Goal: Information Seeking & Learning: Find contact information

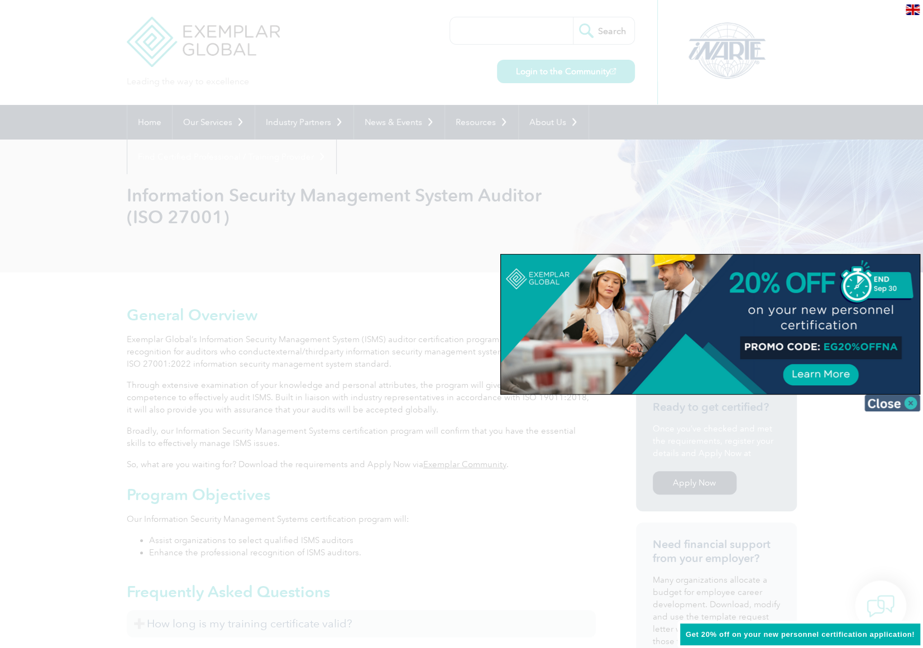
click at [909, 400] on img at bounding box center [892, 403] width 56 height 17
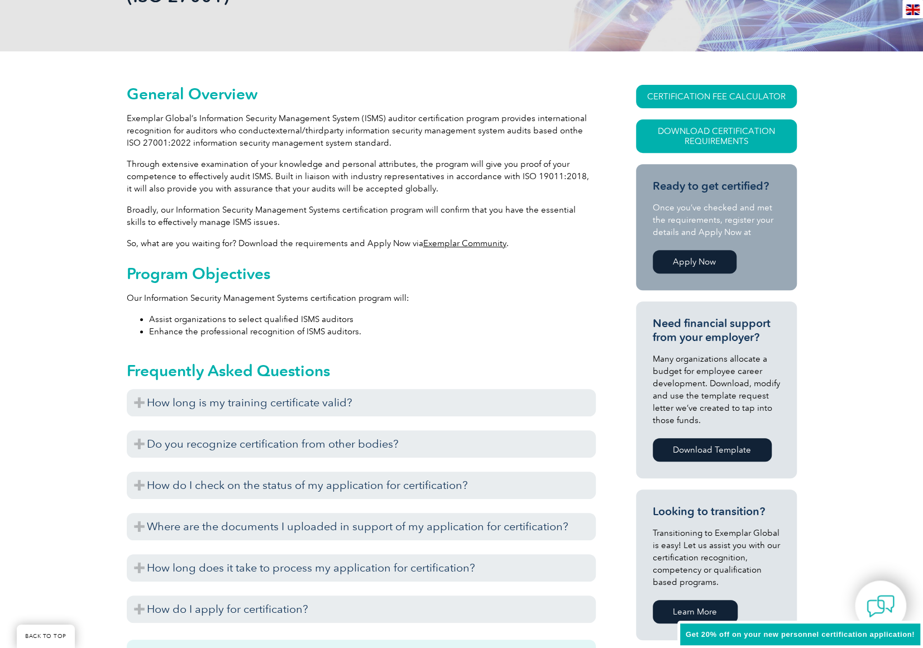
scroll to position [223, 0]
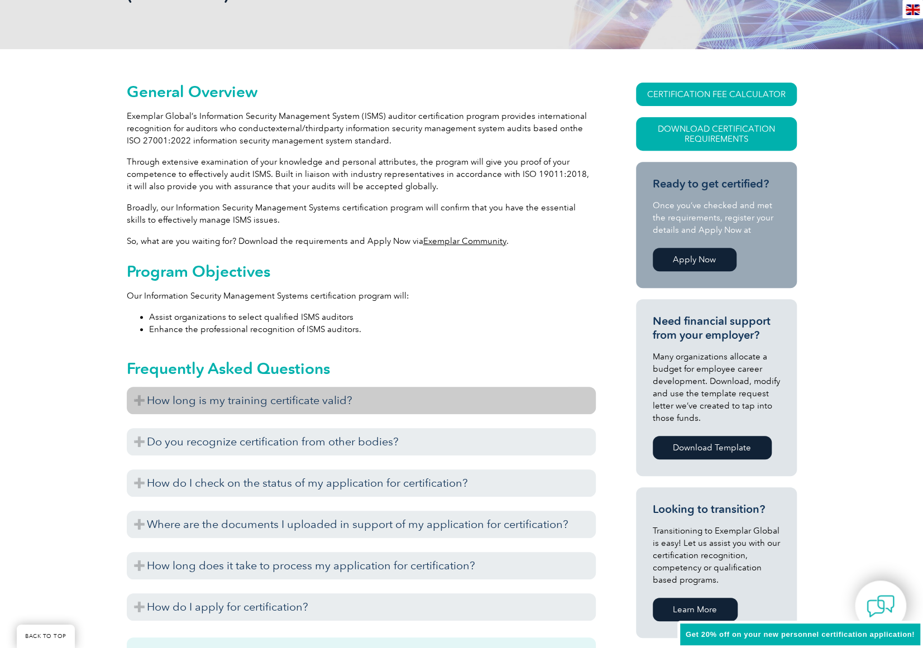
click at [381, 403] on h3 "How long is my training certificate valid?" at bounding box center [361, 400] width 469 height 27
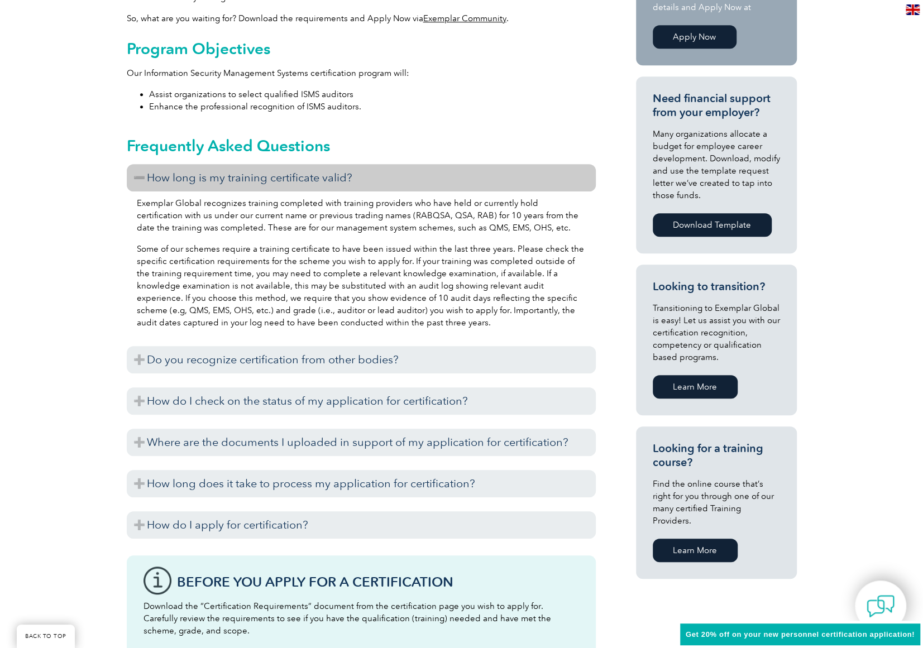
scroll to position [447, 0]
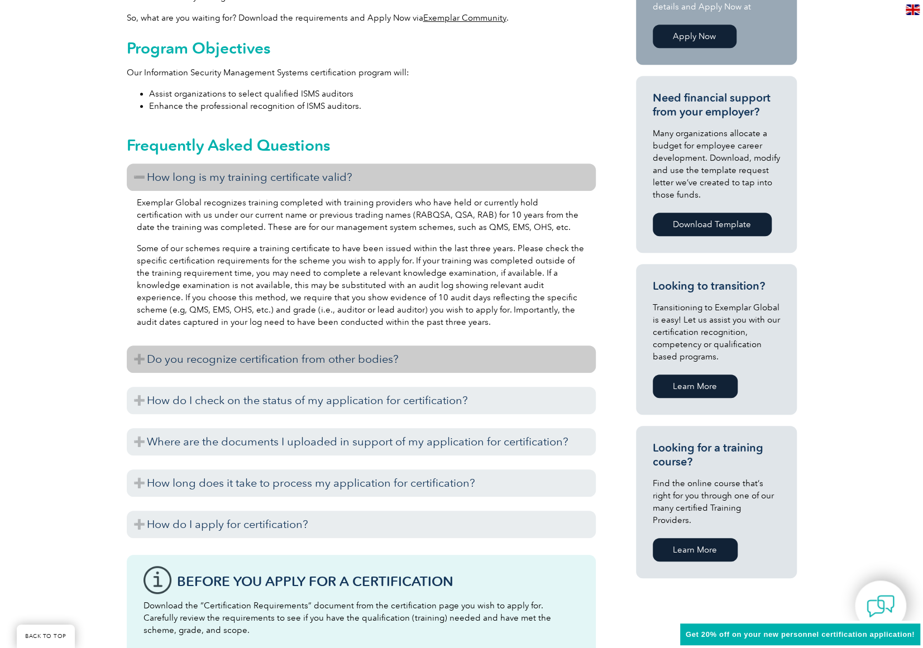
click at [411, 353] on h3 "Do you recognize certification from other bodies?" at bounding box center [361, 359] width 469 height 27
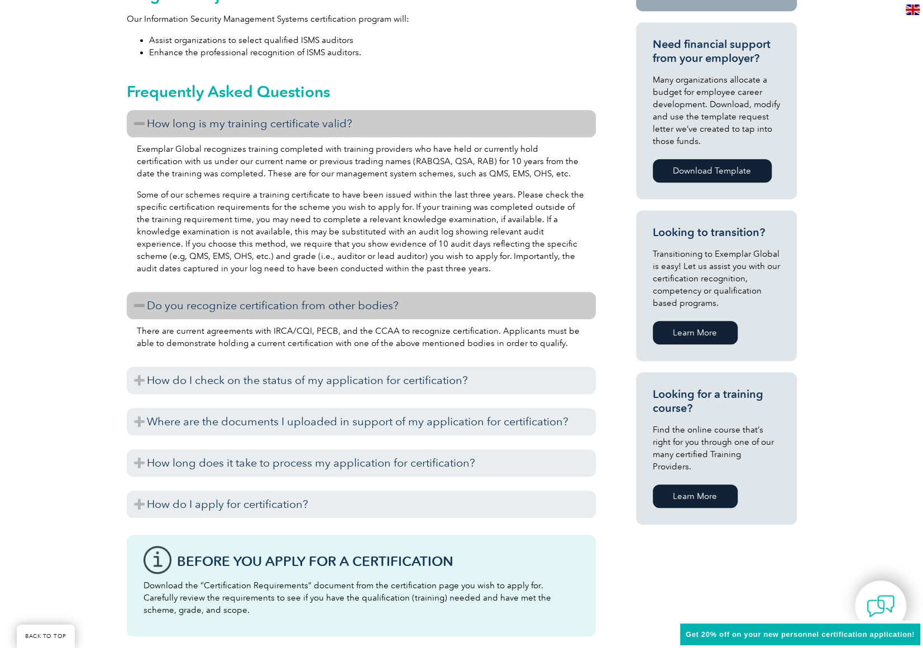
scroll to position [502, 0]
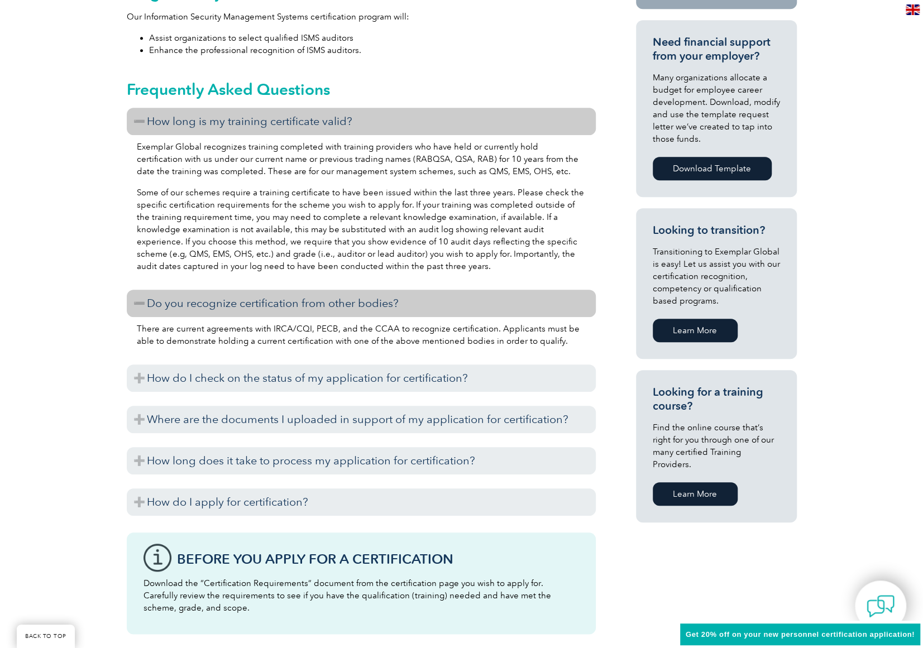
click at [446, 384] on h3 "How do I check on the status of my application for certification?" at bounding box center [361, 378] width 469 height 27
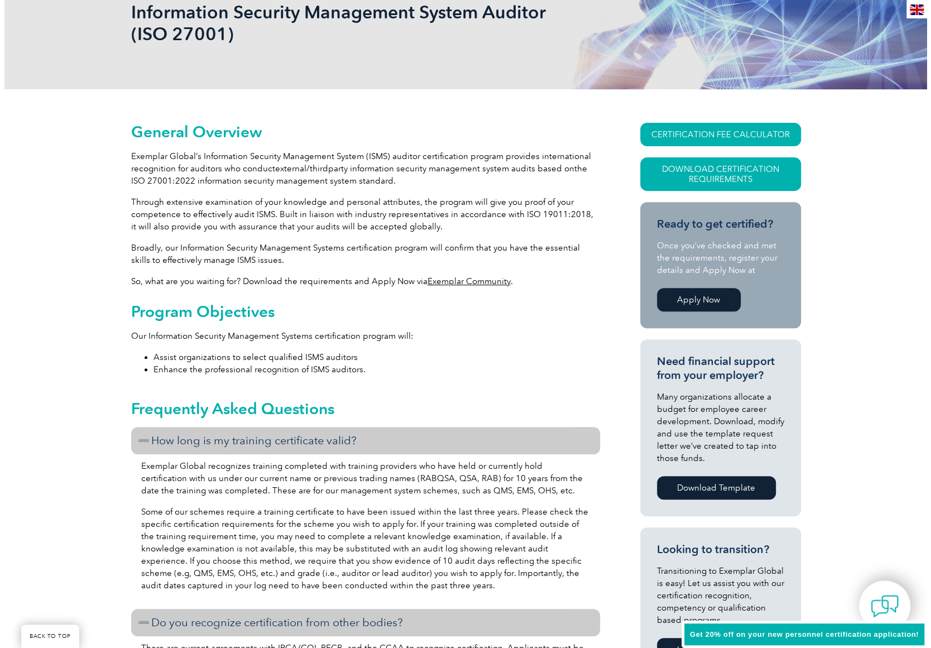
scroll to position [167, 0]
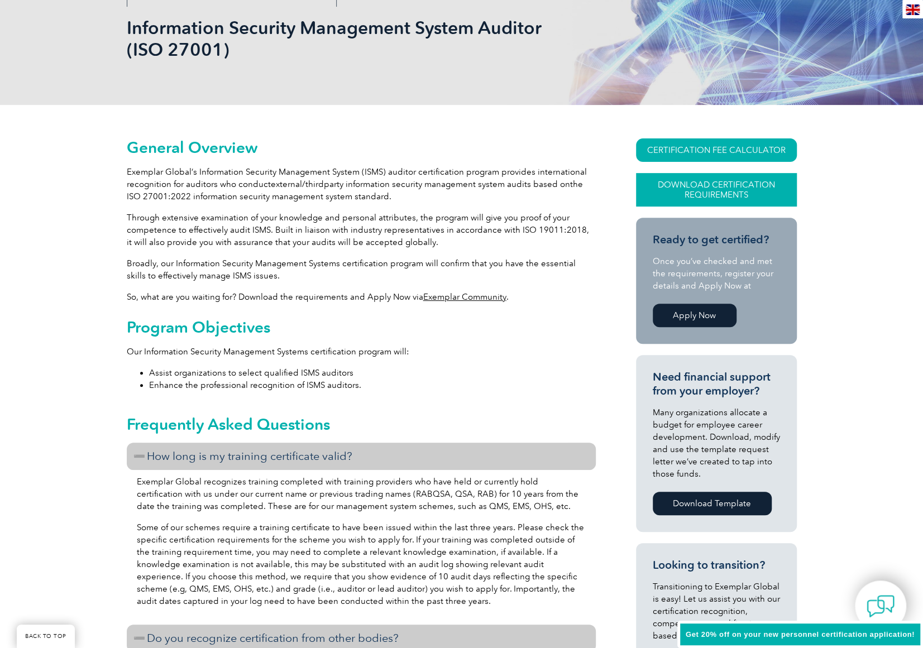
click at [706, 184] on link "Download Certification Requirements" at bounding box center [716, 189] width 161 height 33
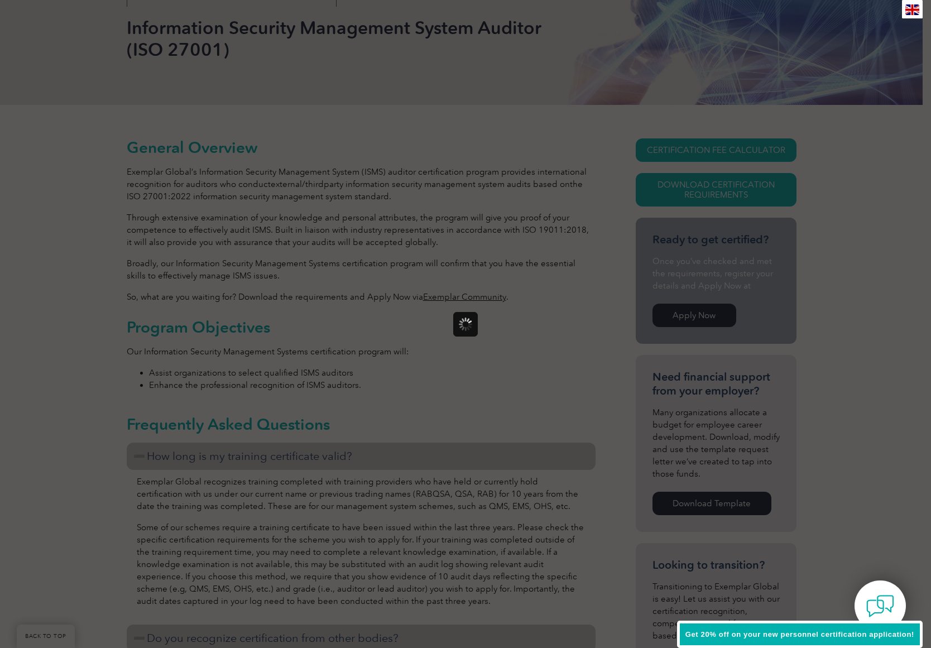
scroll to position [0, 0]
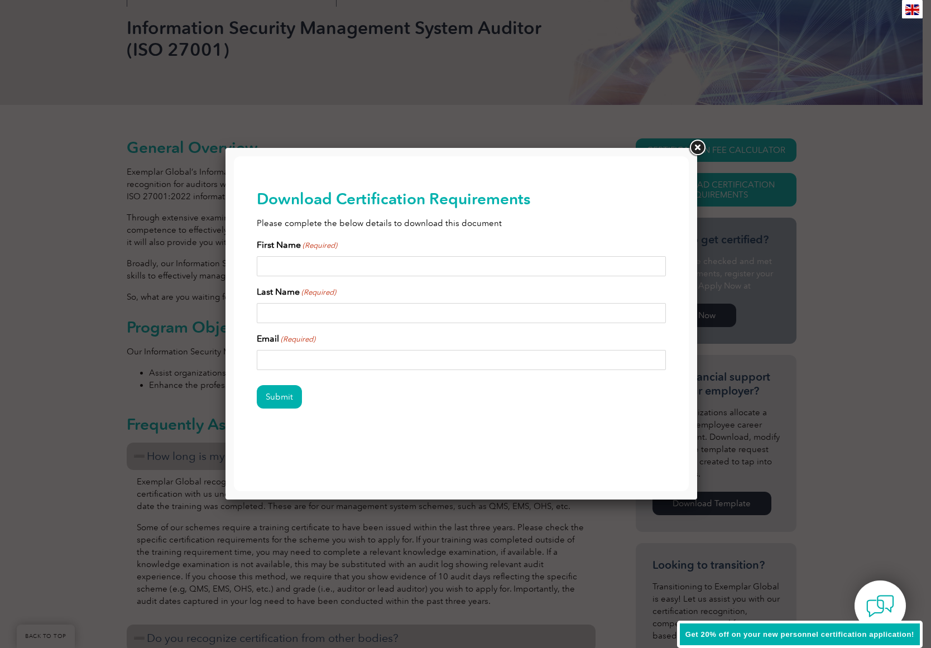
click at [438, 272] on input "First Name (Required)" at bounding box center [462, 266] width 410 height 20
type input "Rishab"
type input "Jain"
type input "jrishab509@gmail.com"
click at [257, 385] on input "Submit" at bounding box center [279, 396] width 45 height 23
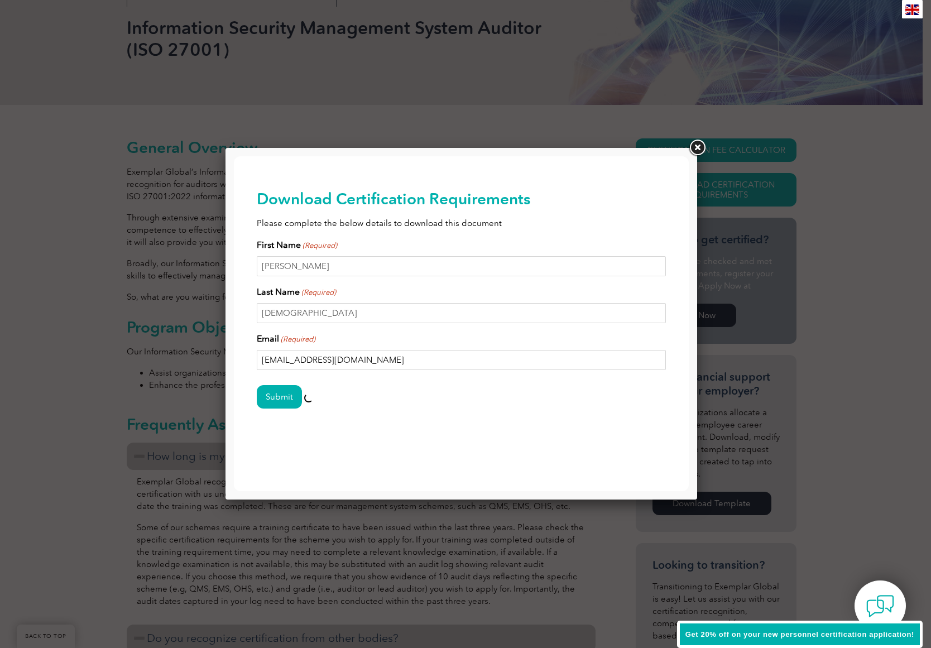
click at [840, 168] on div at bounding box center [465, 324] width 931 height 648
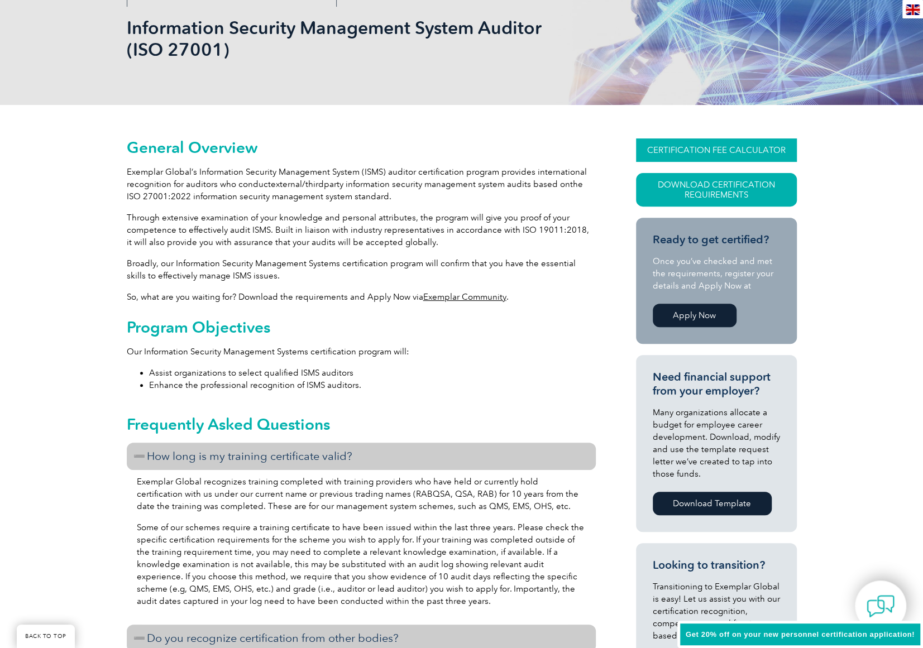
click at [717, 150] on link "CERTIFICATION FEE CALCULATOR" at bounding box center [716, 149] width 161 height 23
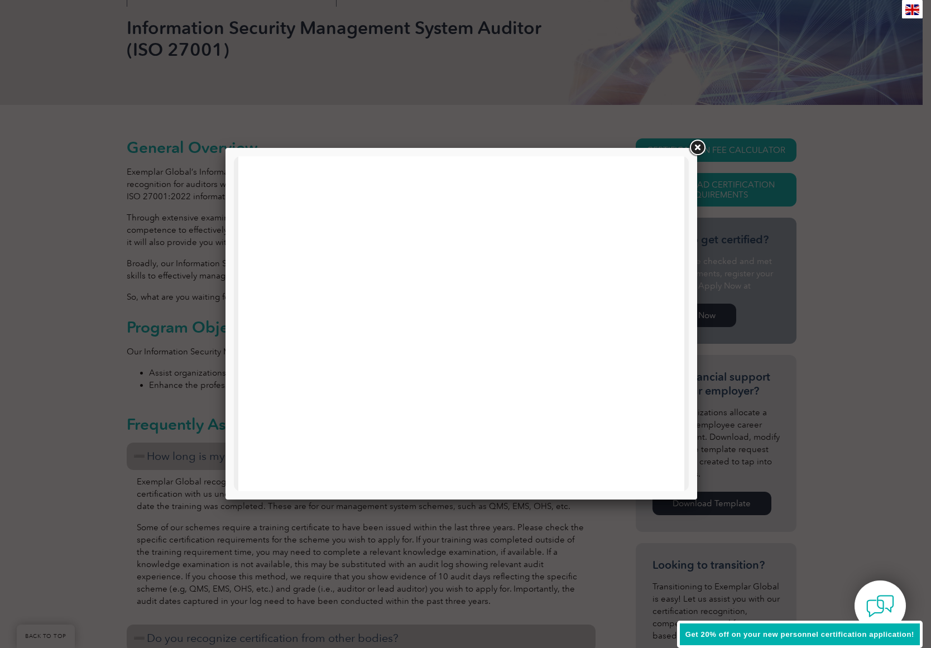
click at [707, 145] on link at bounding box center [697, 148] width 20 height 20
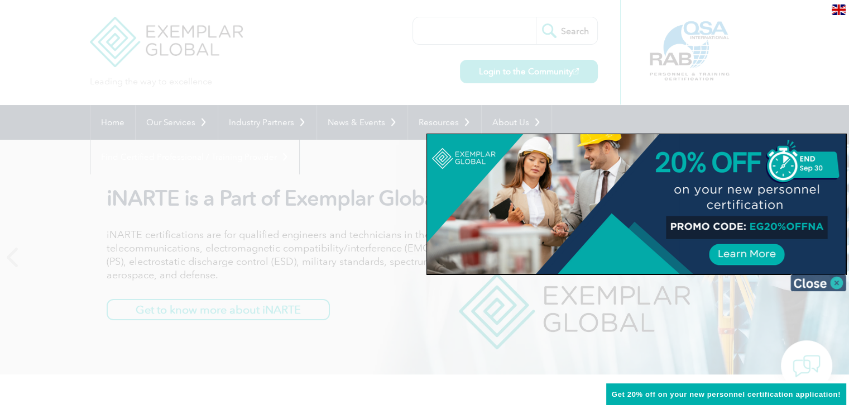
click at [831, 280] on img at bounding box center [819, 282] width 56 height 17
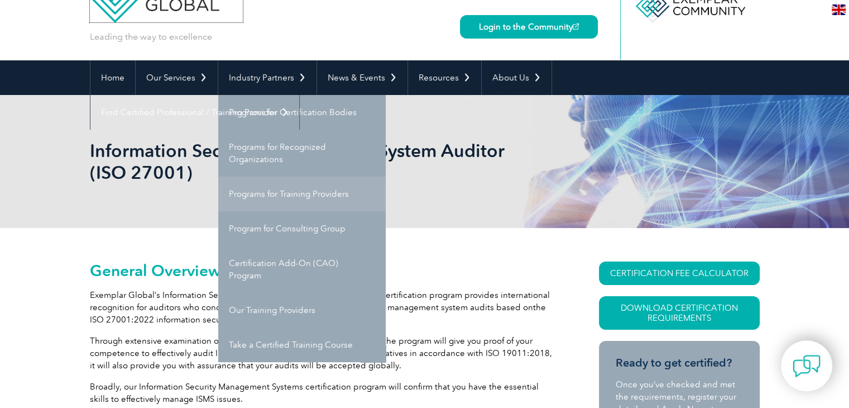
scroll to position [46, 0]
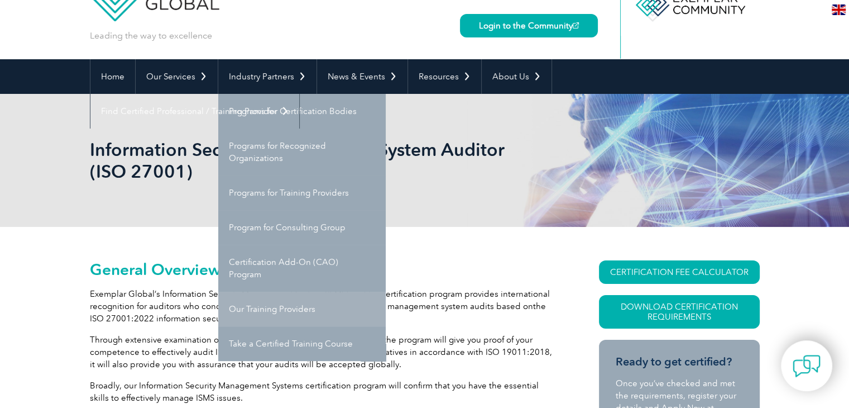
click at [302, 293] on link "Our Training Providers" at bounding box center [301, 308] width 167 height 35
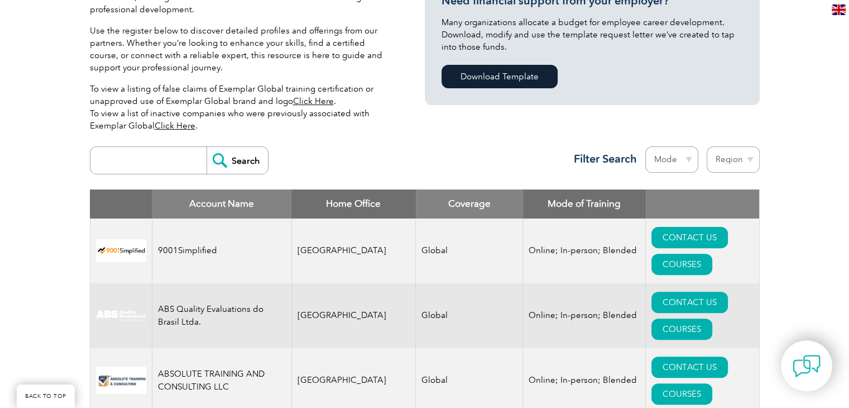
scroll to position [302, 0]
click at [154, 154] on input "search" at bounding box center [151, 159] width 111 height 27
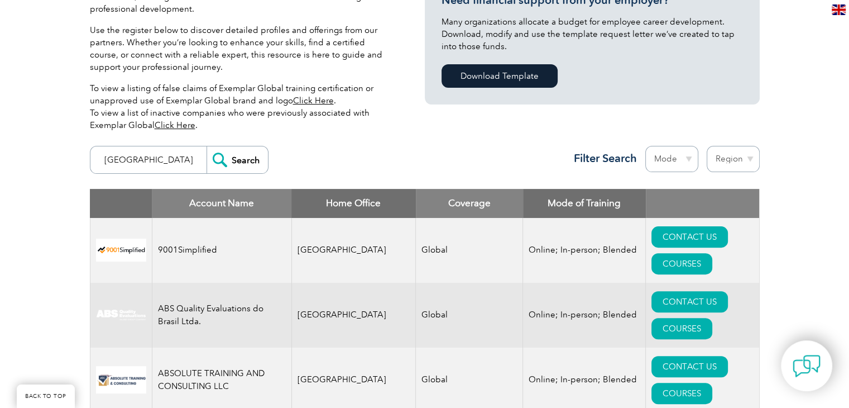
type input "[GEOGRAPHIC_DATA]"
click at [207, 146] on input "Search" at bounding box center [237, 159] width 61 height 27
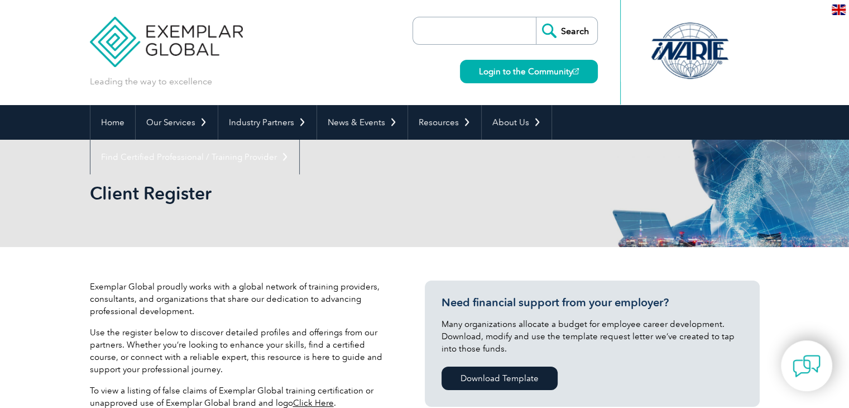
click at [71, 148] on div "Client Register" at bounding box center [424, 193] width 849 height 107
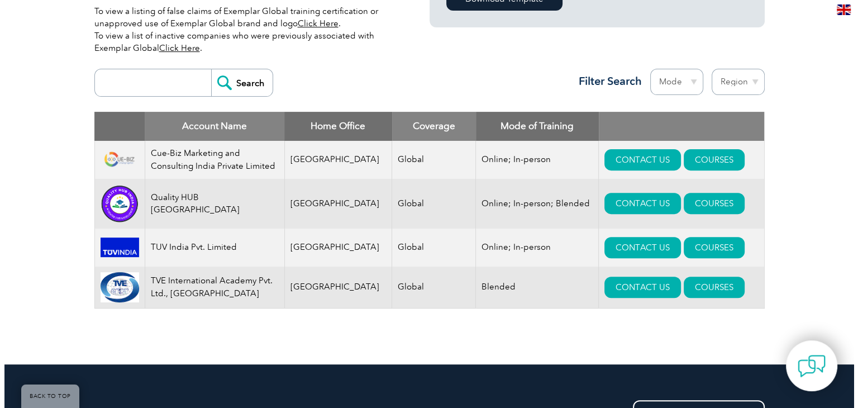
scroll to position [380, 0]
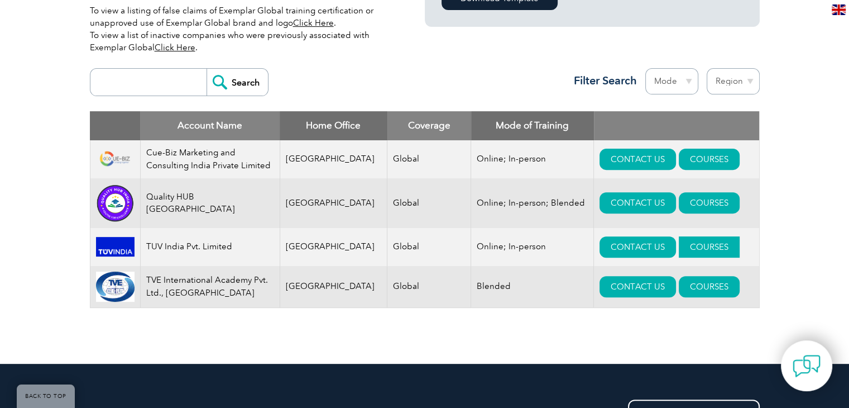
click at [679, 244] on link "COURSES" at bounding box center [709, 246] width 61 height 21
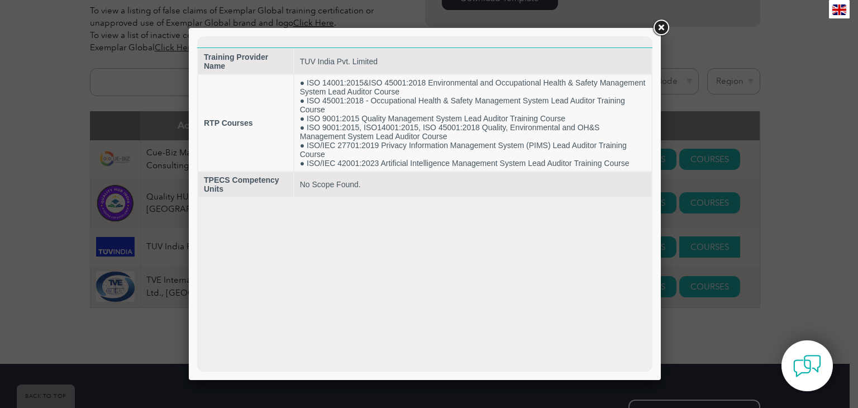
scroll to position [0, 0]
click at [664, 27] on link at bounding box center [660, 28] width 20 height 20
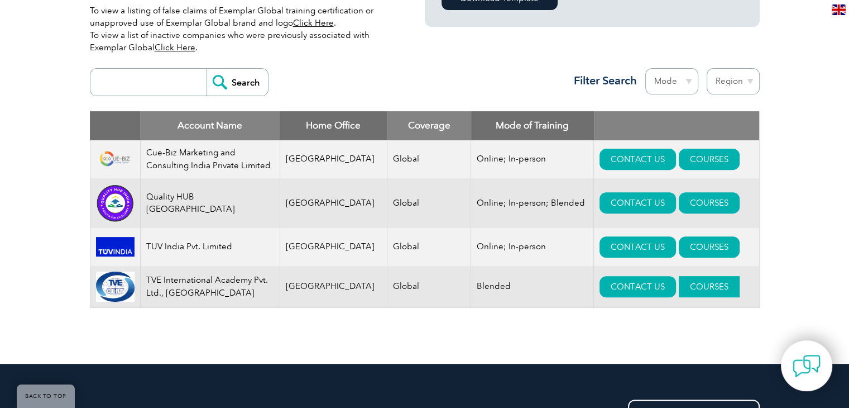
click at [679, 297] on link "COURSES" at bounding box center [709, 286] width 61 height 21
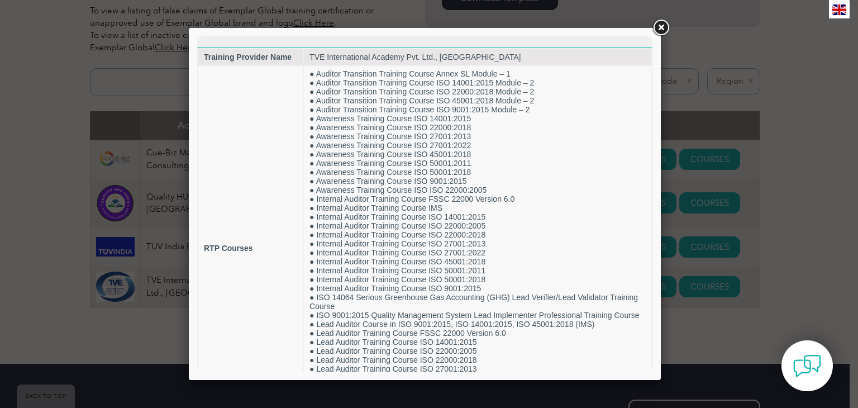
click at [662, 28] on link at bounding box center [660, 28] width 20 height 20
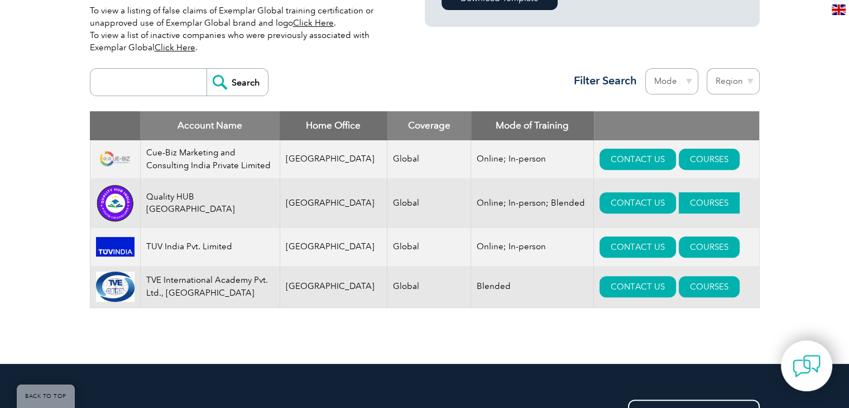
click at [691, 203] on link "COURSES" at bounding box center [709, 202] width 61 height 21
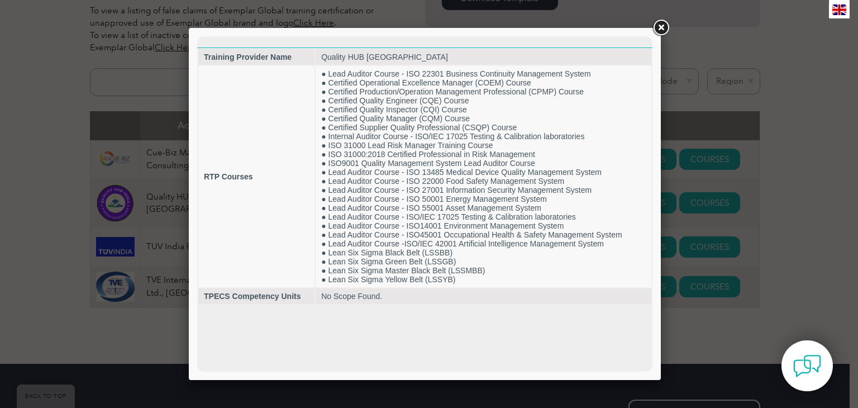
click at [656, 26] on link at bounding box center [660, 28] width 20 height 20
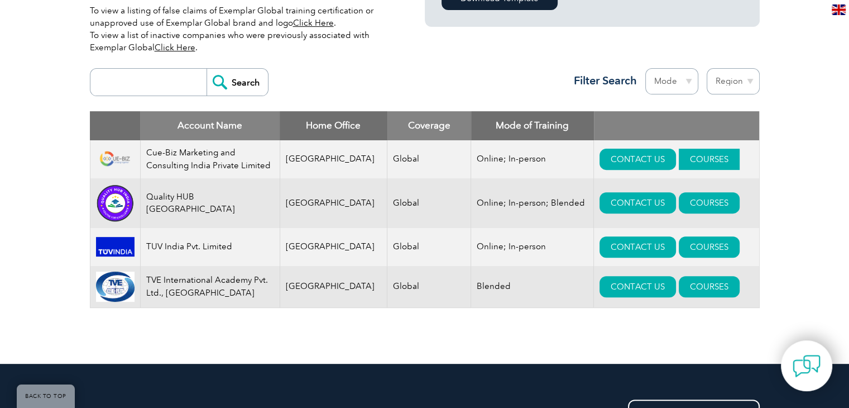
click at [686, 152] on link "COURSES" at bounding box center [709, 159] width 61 height 21
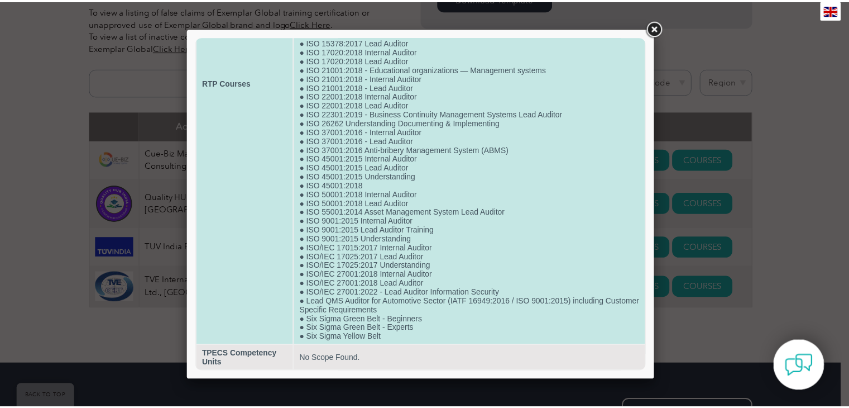
scroll to position [281, 0]
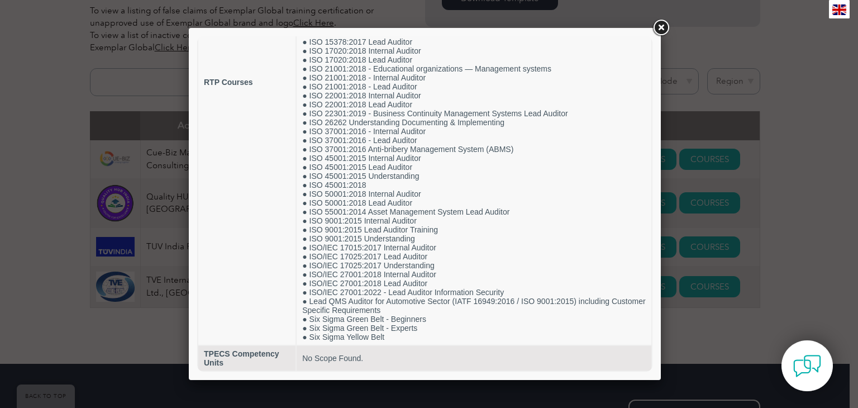
click at [661, 25] on link at bounding box center [660, 28] width 20 height 20
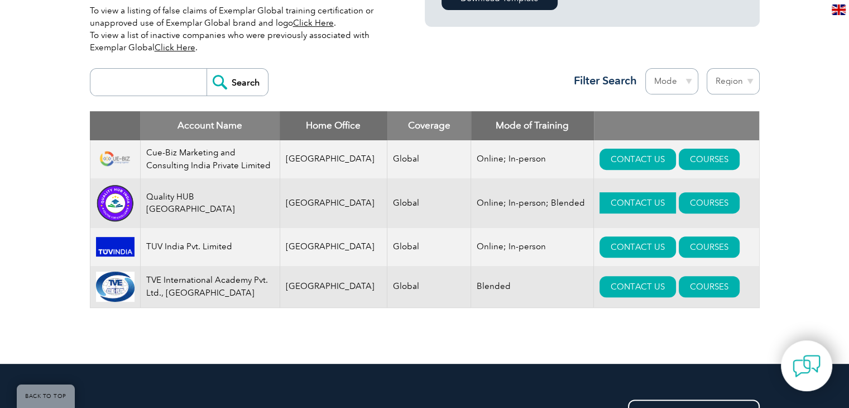
click at [629, 199] on link "CONTACT US" at bounding box center [638, 202] width 76 height 21
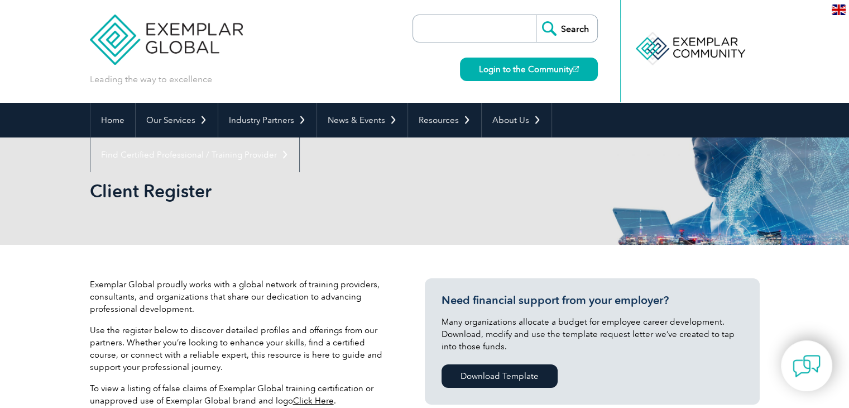
scroll to position [0, 0]
